Goal: Task Accomplishment & Management: Complete application form

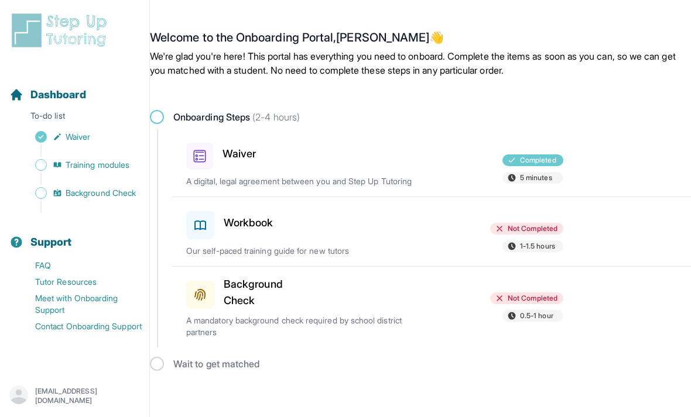
click at [523, 232] on span "Not Completed" at bounding box center [533, 228] width 50 height 9
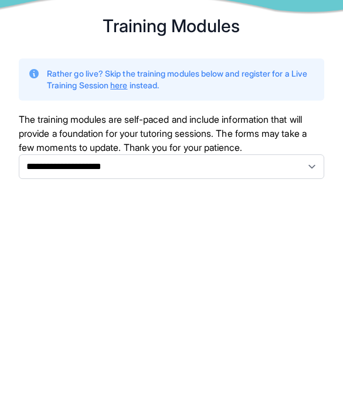
scroll to position [13, 0]
